Goal: Task Accomplishment & Management: Manage account settings

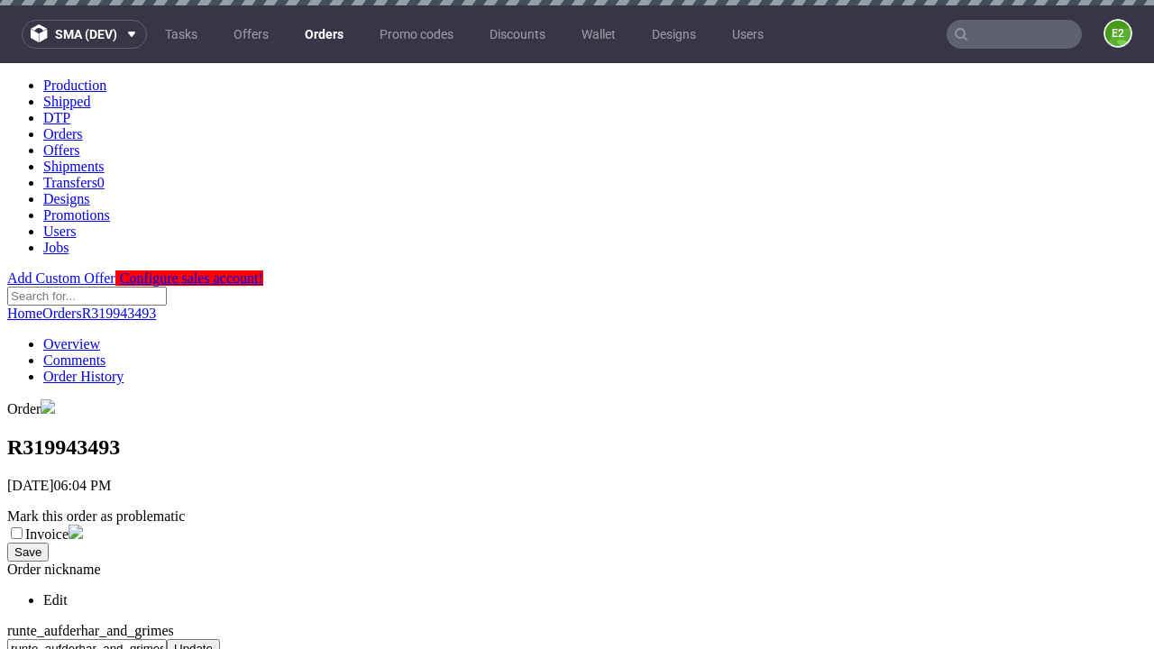
scroll to position [689, 0]
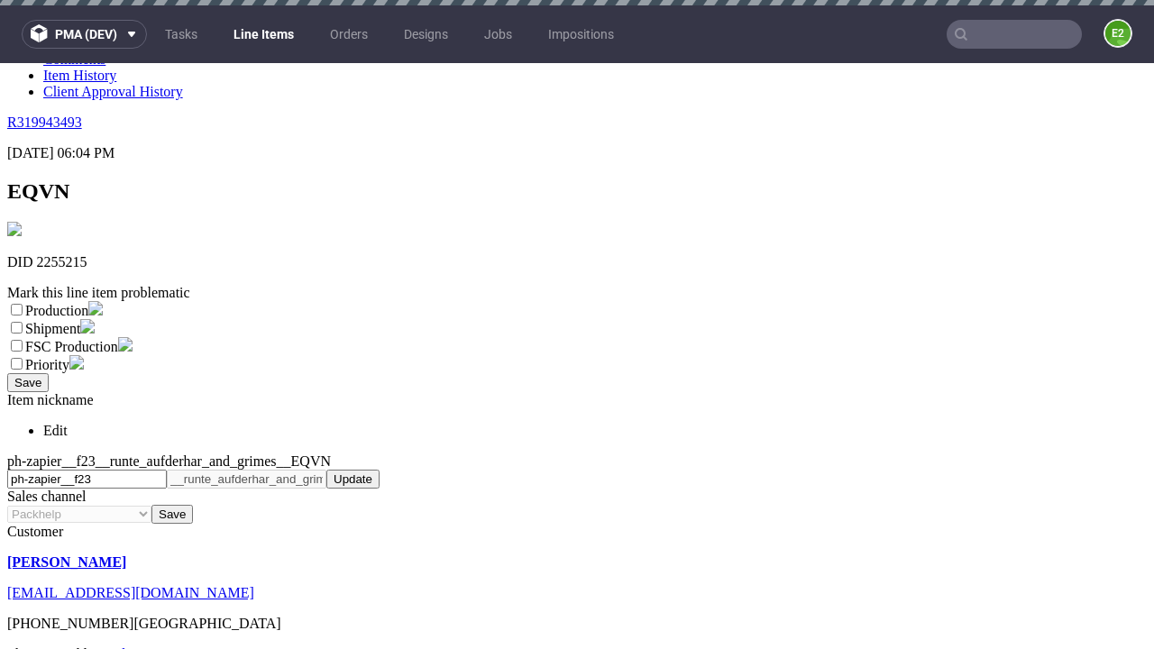
scroll to position [5, 0]
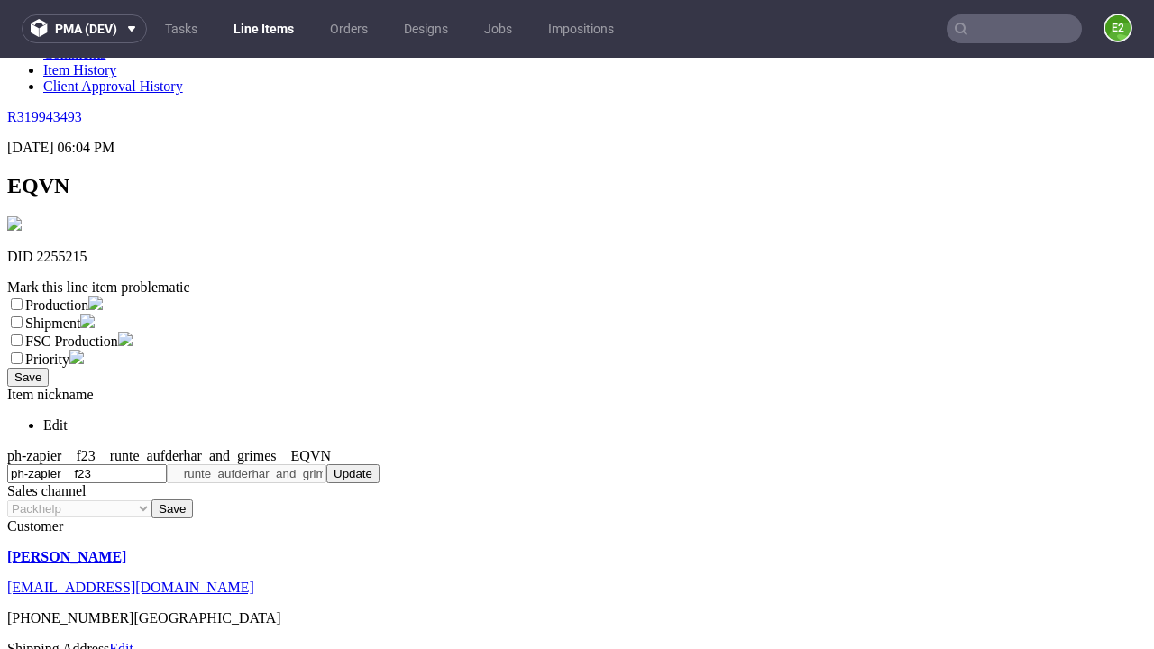
select select "dtp_ca_needed"
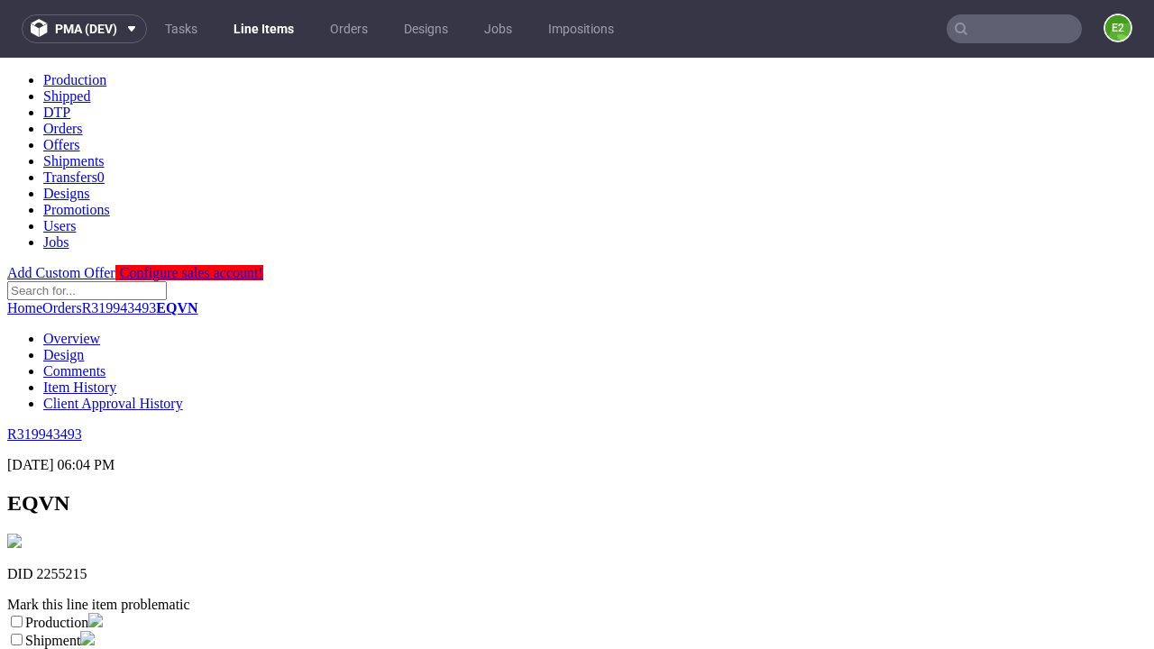
scroll to position [0, 0]
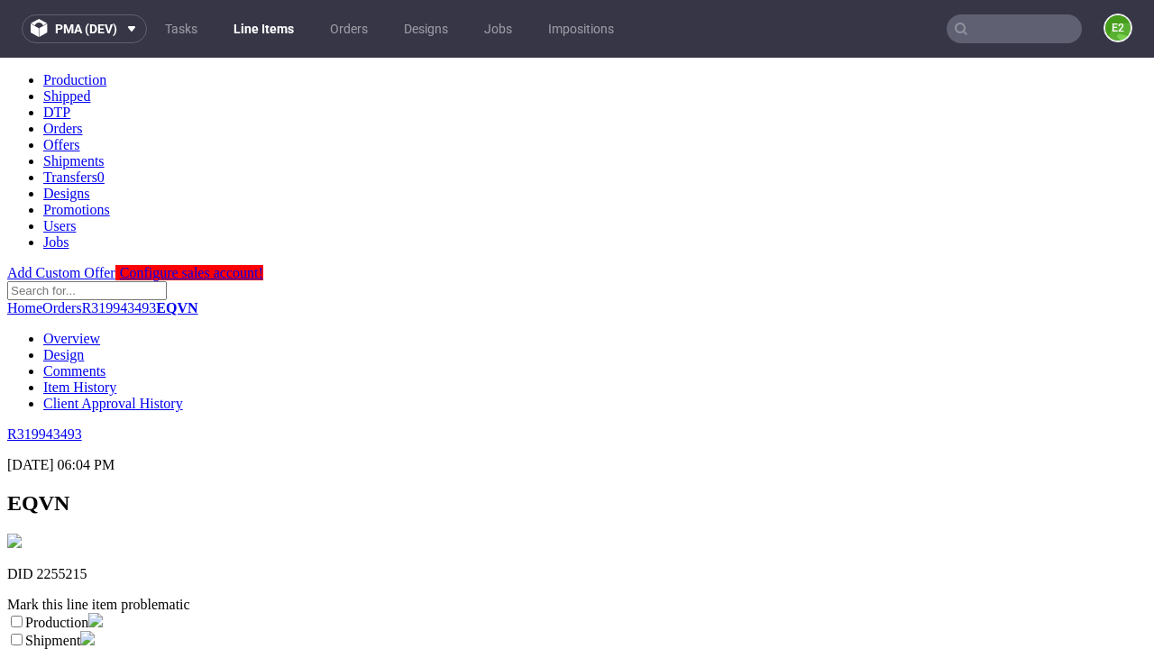
checkbox input "true"
